Goal: Transaction & Acquisition: Obtain resource

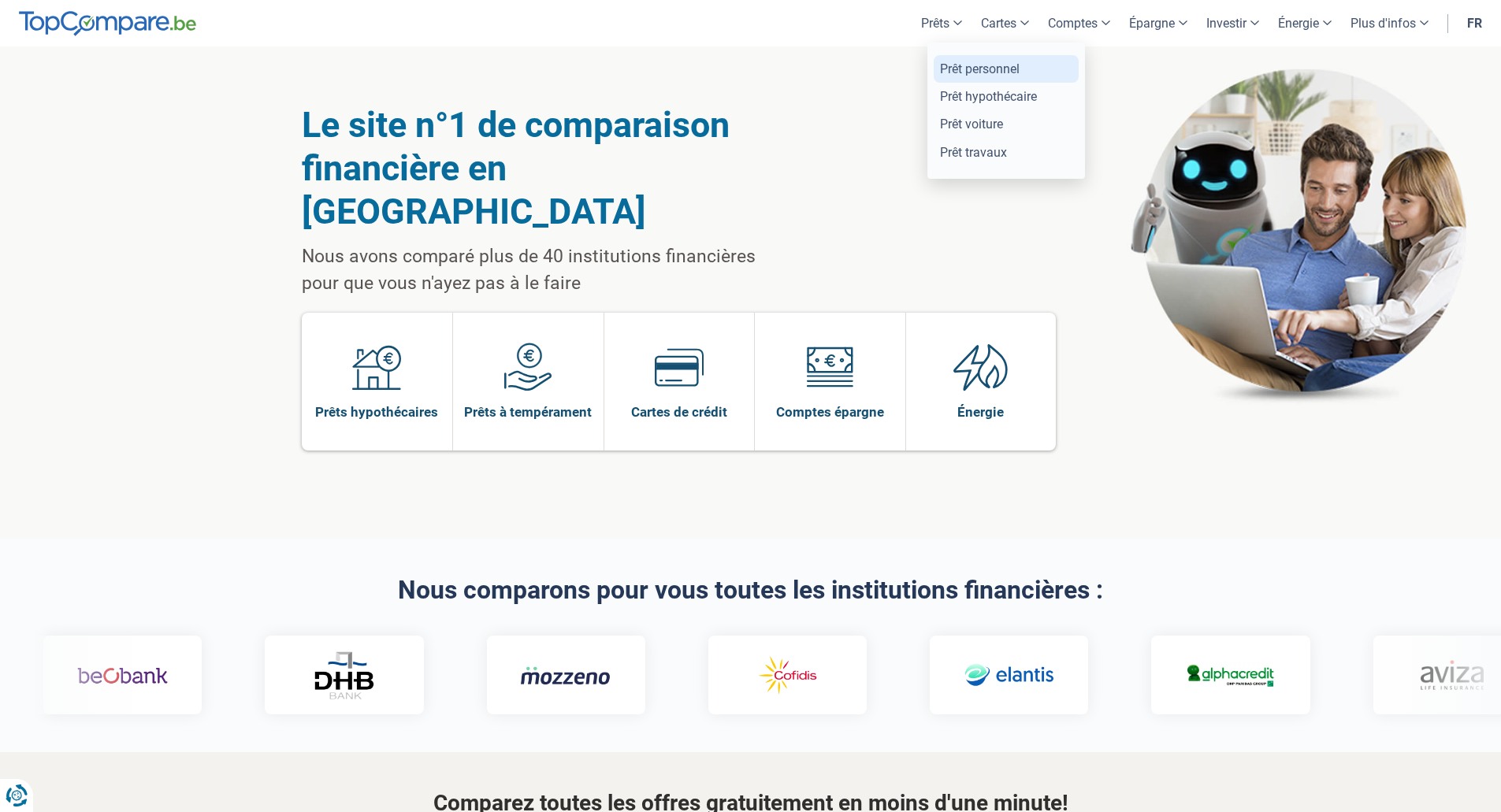
click at [954, 66] on link "Prêt personnel" at bounding box center [1005, 69] width 145 height 28
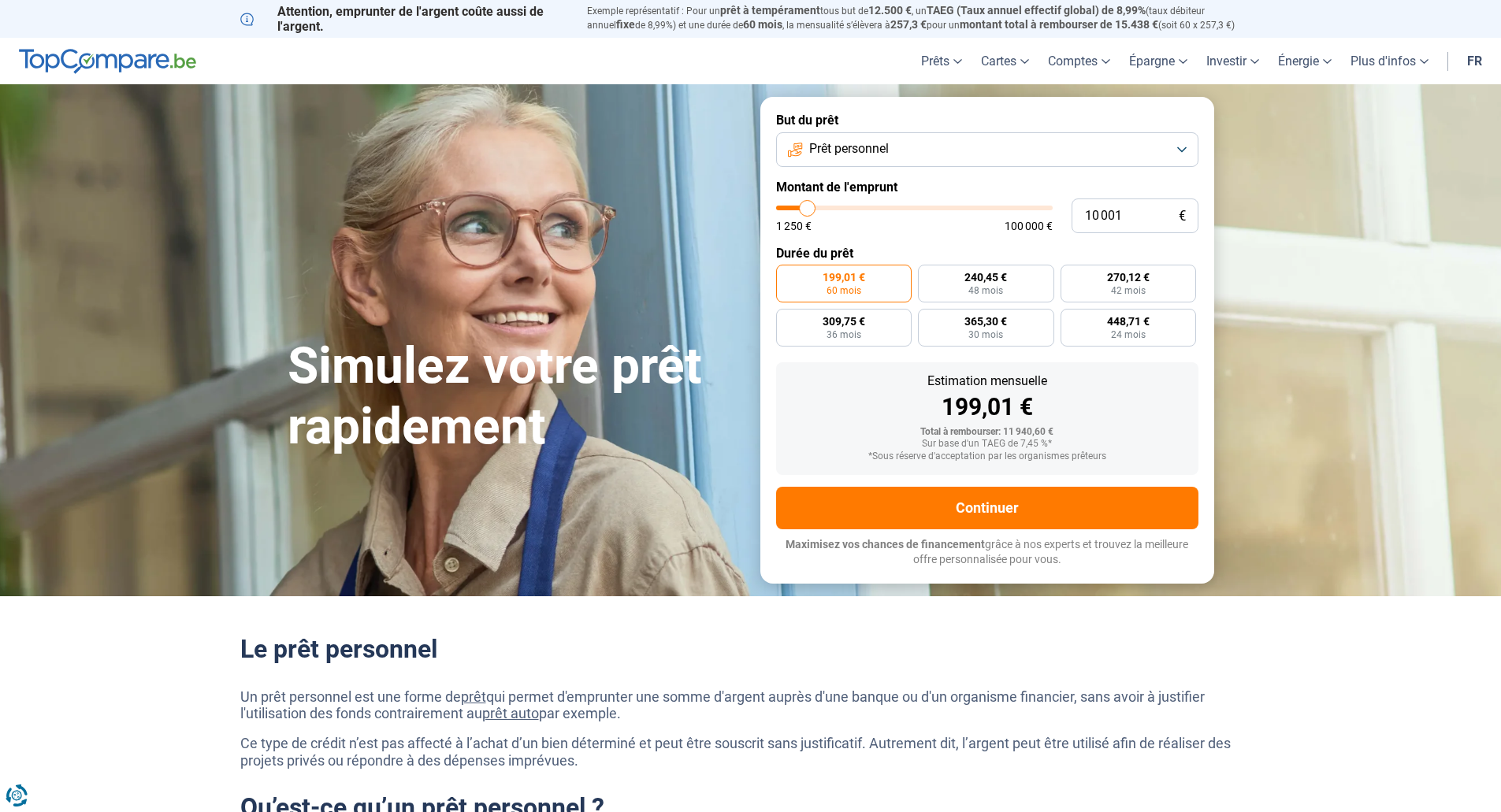
click at [1183, 150] on button "Prêt personnel" at bounding box center [986, 150] width 422 height 35
click at [1168, 150] on button "Prêt personnel" at bounding box center [986, 150] width 422 height 35
click at [1004, 279] on span "240,45 €" at bounding box center [986, 277] width 43 height 11
click at [928, 275] on input "240,45 € 48 mois" at bounding box center [922, 269] width 10 height 10
radio input "true"
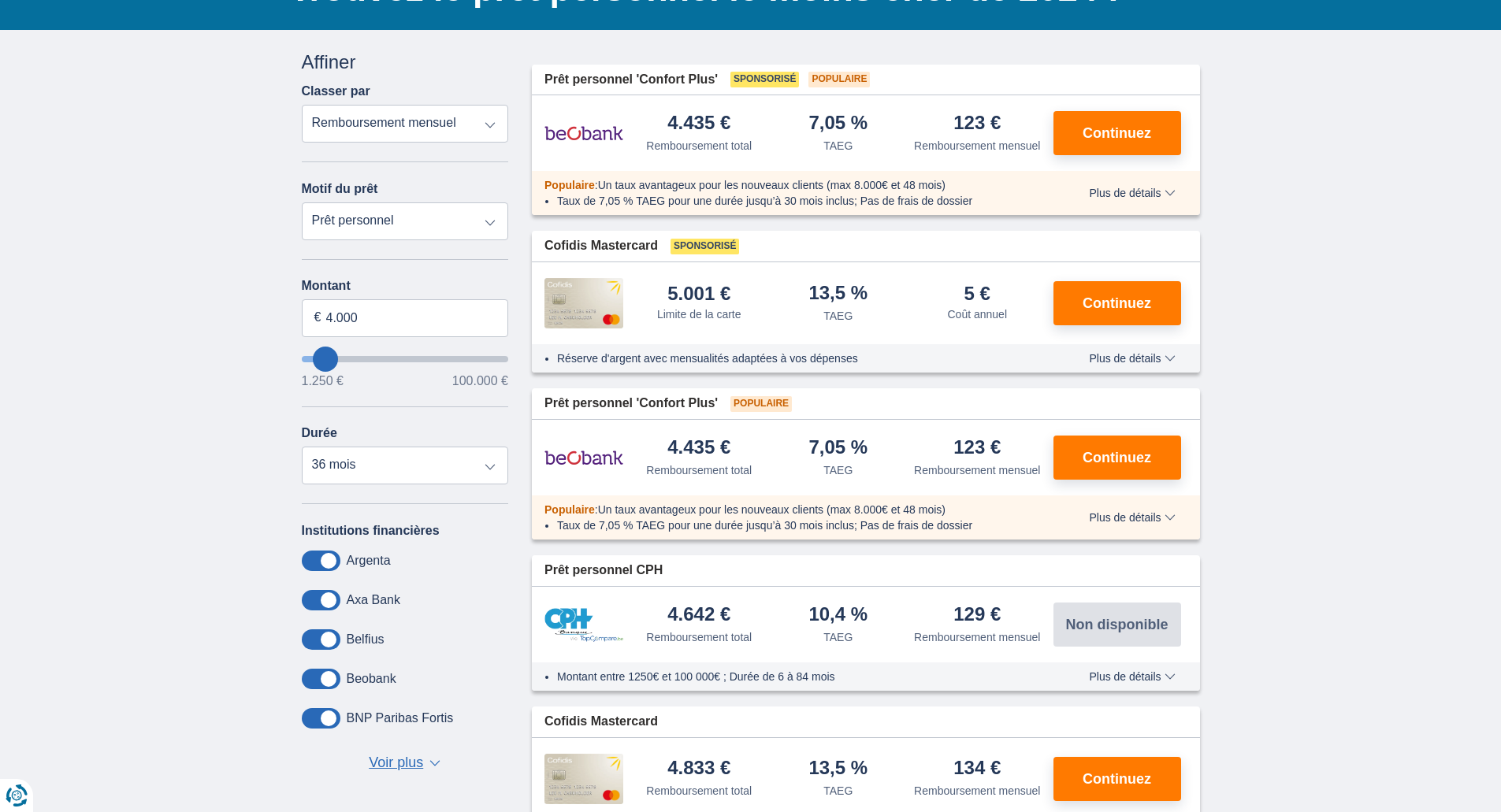
scroll to position [155, 0]
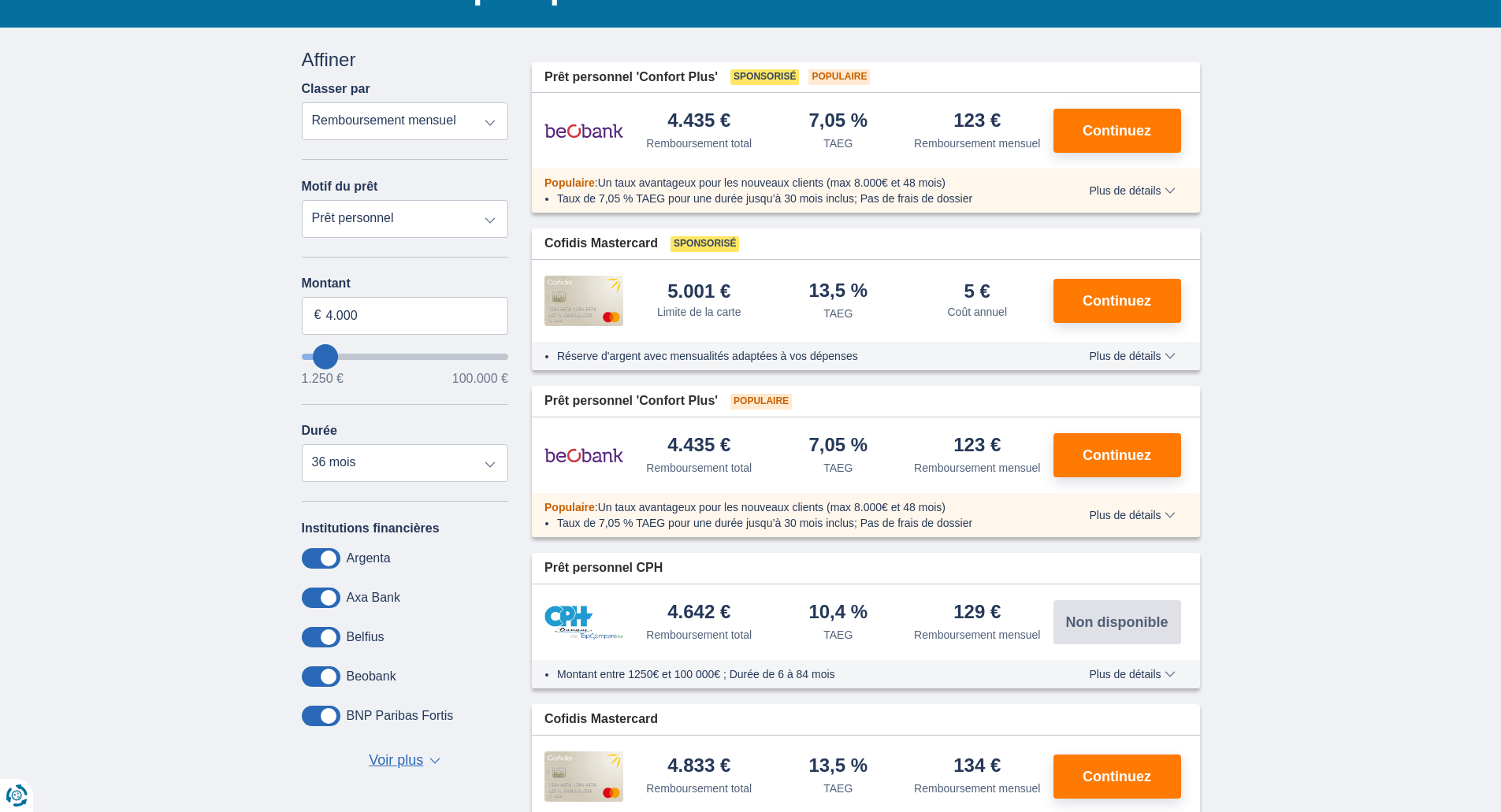
click at [1164, 192] on span "Plus de détails" at bounding box center [1131, 191] width 86 height 11
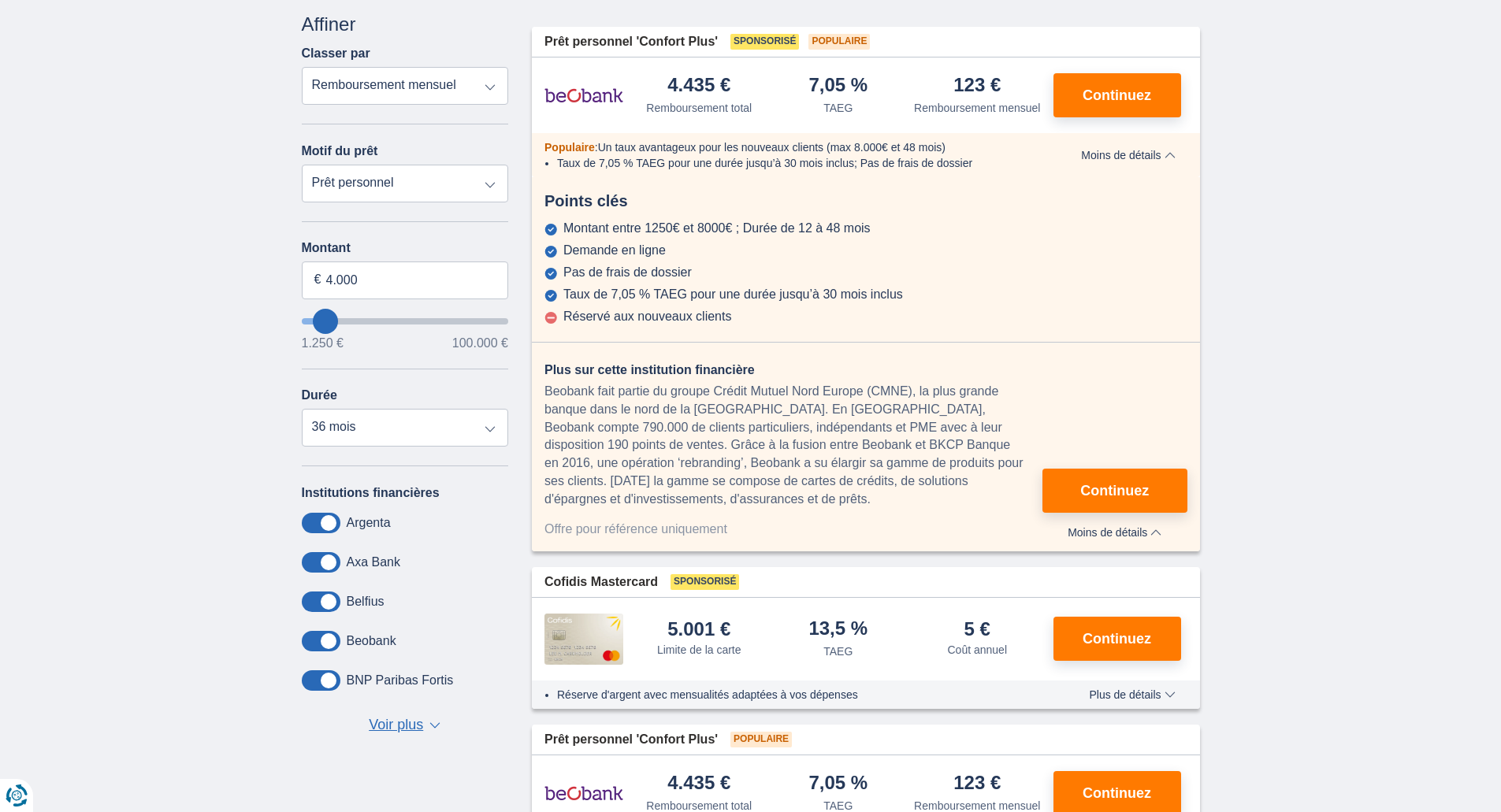
scroll to position [233, 0]
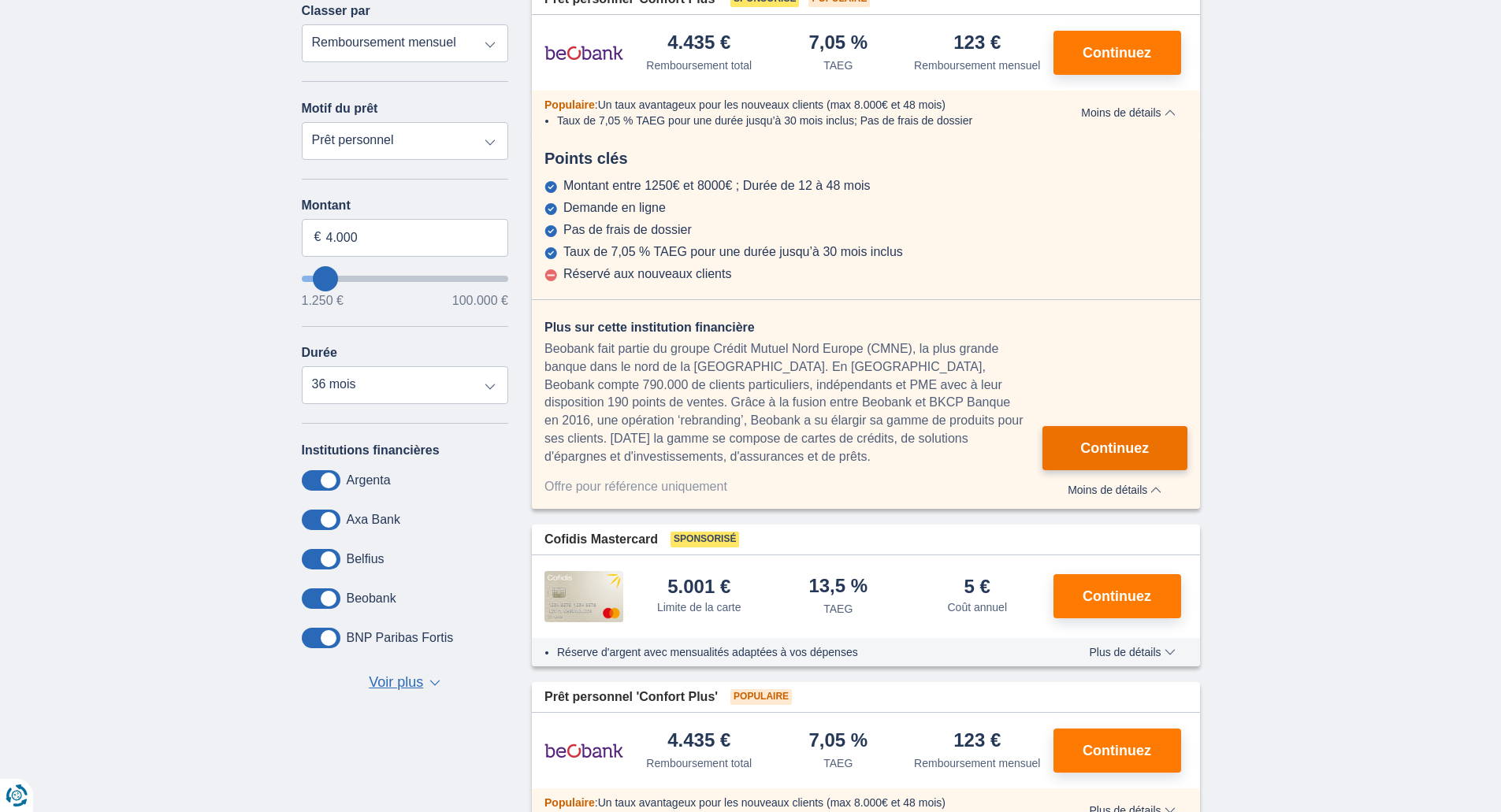
click at [1119, 442] on span "Continuez" at bounding box center [1114, 448] width 69 height 14
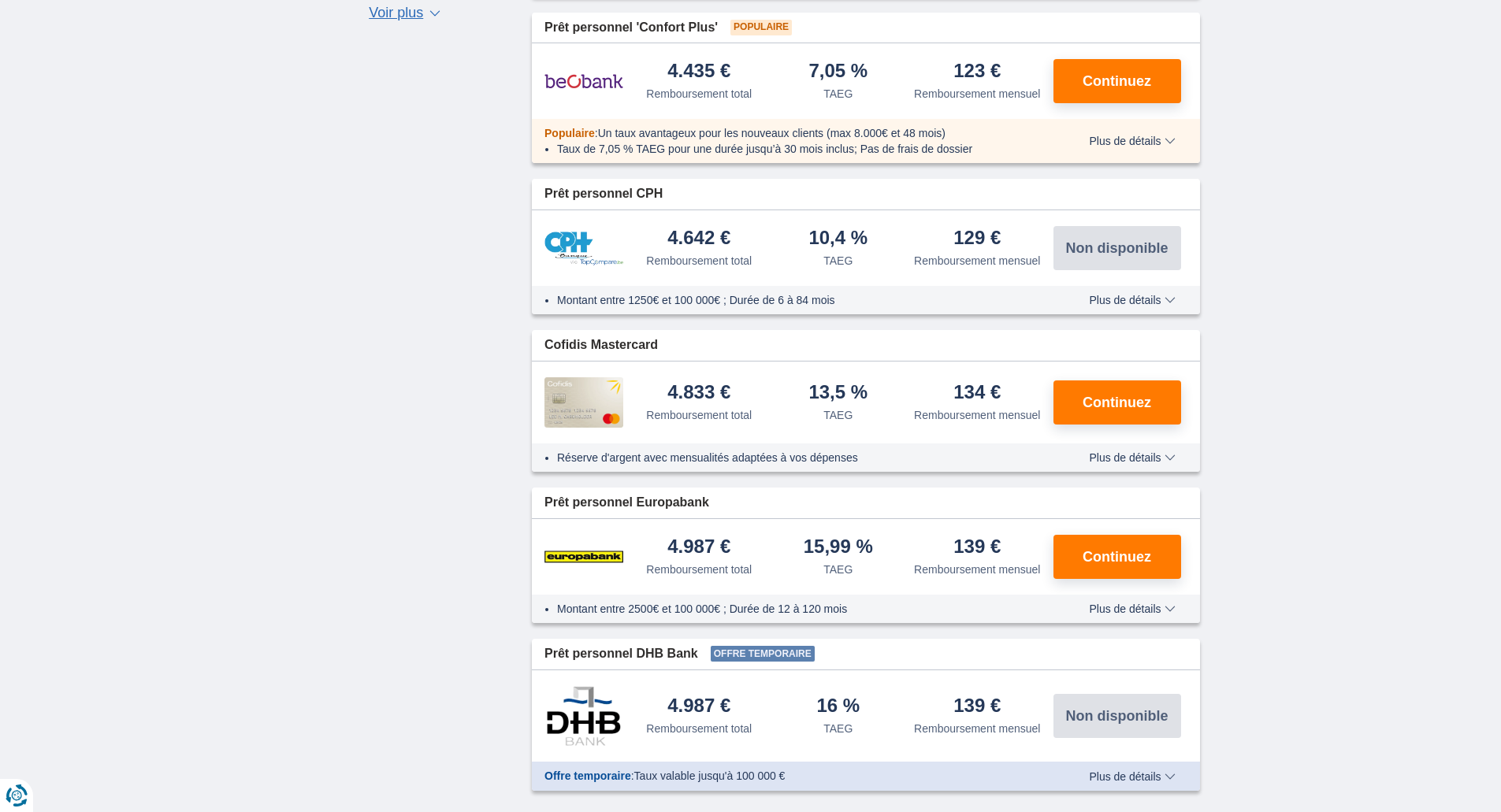
scroll to position [907, 0]
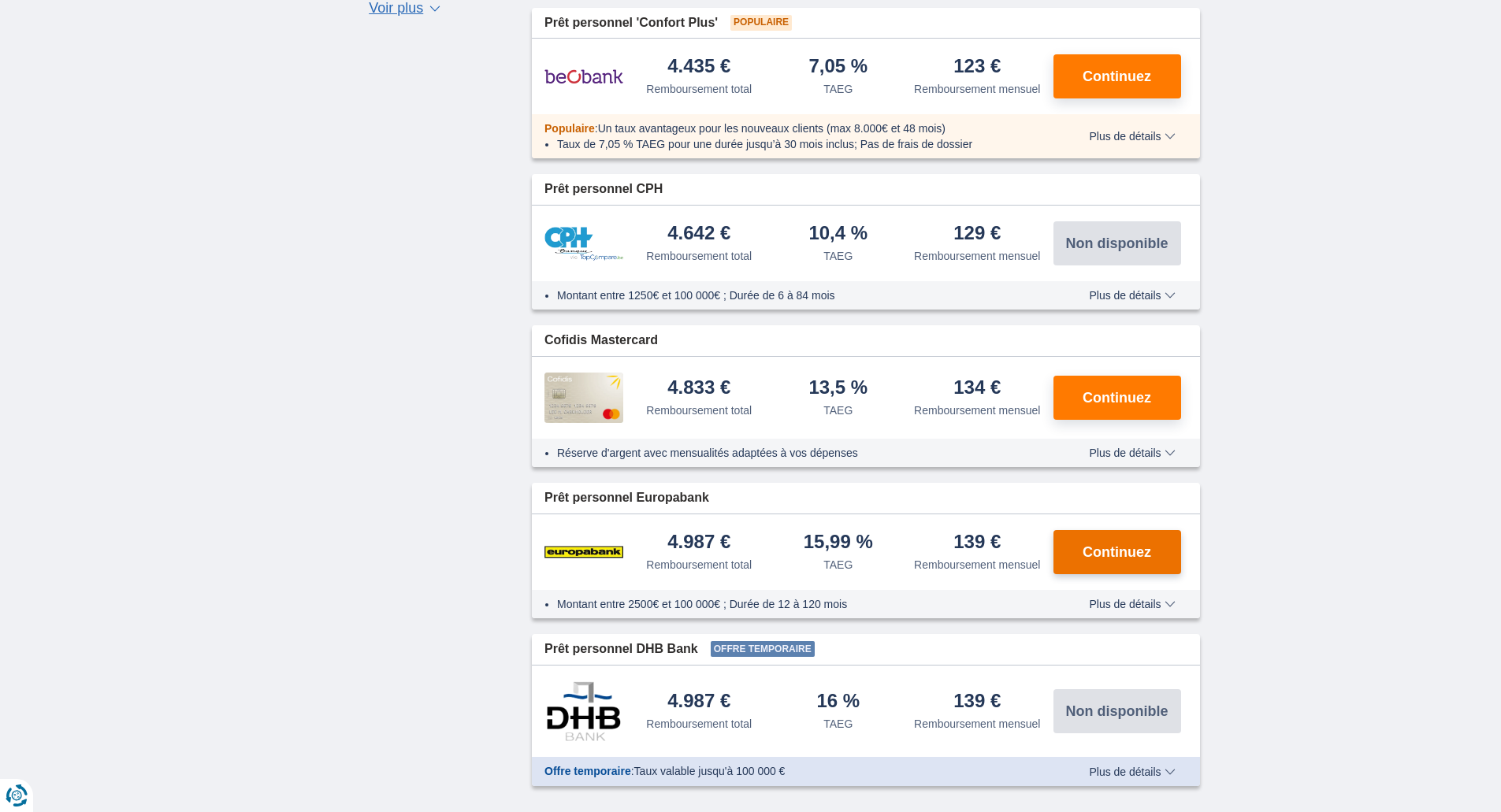
click at [1113, 556] on span "Continuez" at bounding box center [1116, 552] width 69 height 14
